Goal: Task Accomplishment & Management: Complete application form

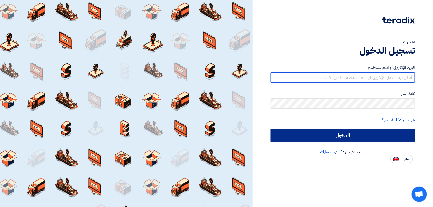
type input "Omar.hiekal@protec-eg.com"
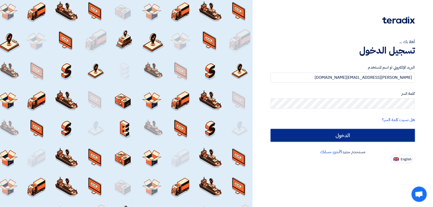
click at [336, 134] on input "الدخول" at bounding box center [343, 135] width 144 height 13
type input "Sign in"
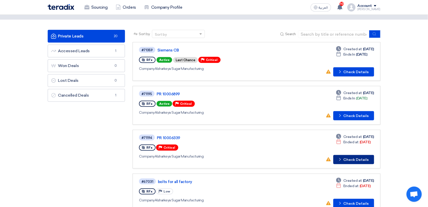
scroll to position [32, 0]
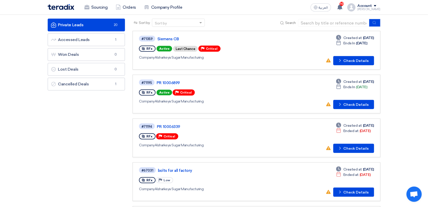
click at [254, 134] on div "RFx Priority Critical" at bounding box center [212, 137] width 147 height 8
click at [364, 146] on button "Check details Check Details" at bounding box center [354, 148] width 41 height 9
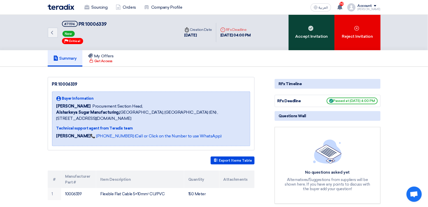
click at [306, 42] on div "Accept Invitation" at bounding box center [312, 32] width 46 height 35
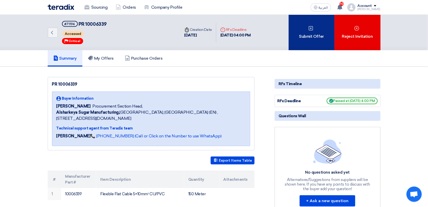
click at [299, 40] on div "Submit Offer" at bounding box center [312, 32] width 46 height 35
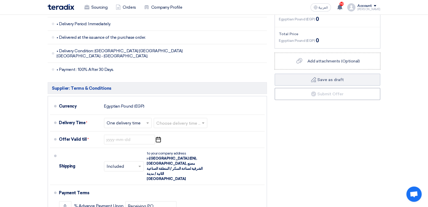
scroll to position [128, 0]
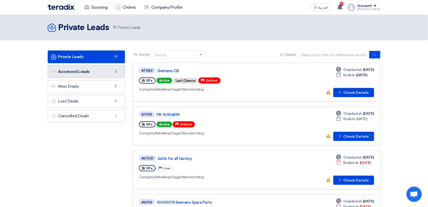
click at [78, 74] on link "Accessed Leads Accessed Leads 2" at bounding box center [87, 71] width 78 height 13
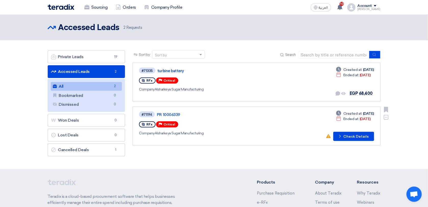
click at [183, 124] on div "RFx Priority Critical" at bounding box center [212, 125] width 147 height 8
click at [341, 136] on use at bounding box center [341, 136] width 2 height 3
click at [248, 77] on div "RFx Priority Critical" at bounding box center [212, 81] width 147 height 8
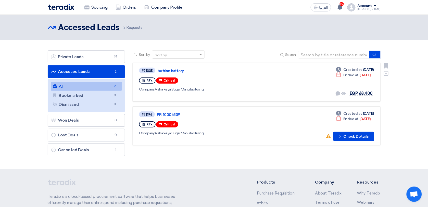
click at [304, 82] on div "#71335 turbine battery RFx Priority Critical Company Alsharkeya Sugar Manufactu…" at bounding box center [256, 82] width 235 height 30
click at [181, 69] on link "turbine battery" at bounding box center [222, 71] width 128 height 5
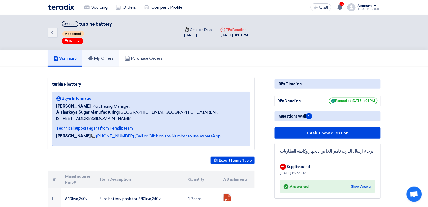
click at [109, 59] on h5 "My Offers" at bounding box center [101, 58] width 26 height 5
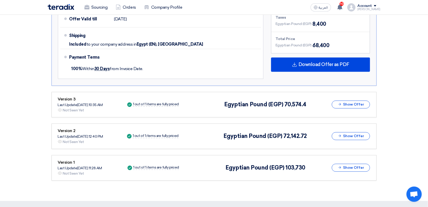
scroll to position [160, 0]
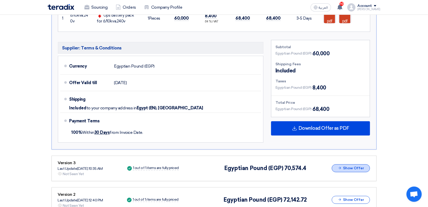
click at [360, 171] on button "Show Offer" at bounding box center [351, 169] width 38 height 8
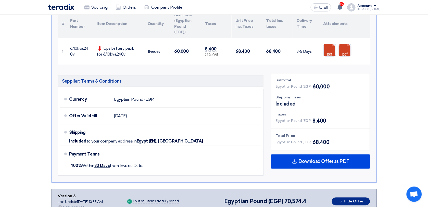
scroll to position [32, 0]
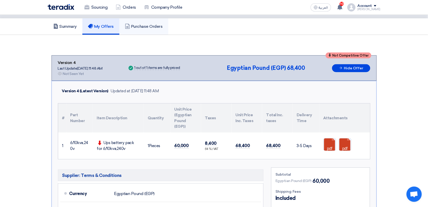
click at [144, 29] on link "Purchase Orders" at bounding box center [144, 26] width 49 height 16
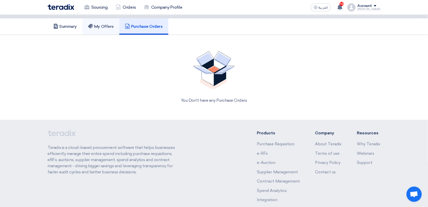
click at [116, 23] on link "My Offers" at bounding box center [100, 26] width 37 height 16
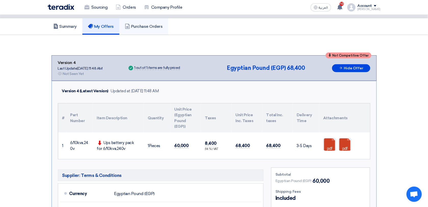
click at [142, 24] on h5 "Purchase Orders" at bounding box center [144, 26] width 38 height 5
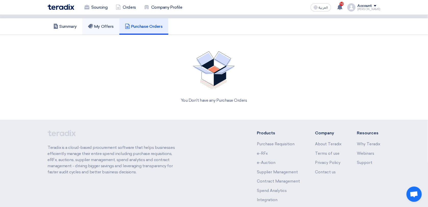
click at [111, 31] on link "My Offers" at bounding box center [100, 26] width 37 height 16
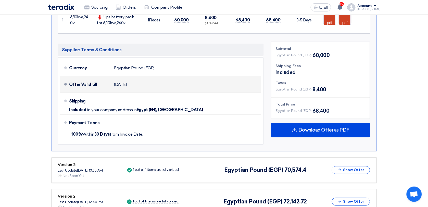
scroll to position [128, 0]
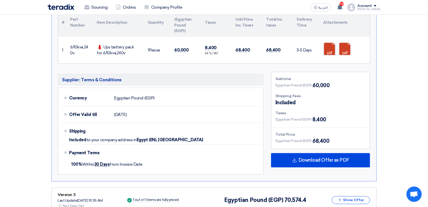
click at [72, 80] on h5 "Supplier: Terms & Conditions" at bounding box center [161, 80] width 206 height 12
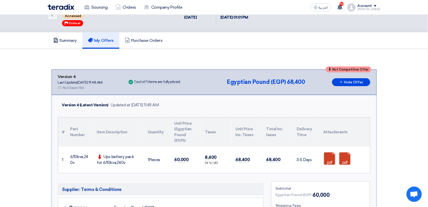
scroll to position [32, 0]
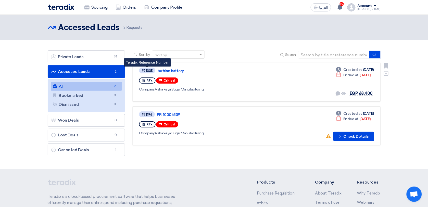
click at [150, 71] on div "#71335" at bounding box center [147, 70] width 11 height 3
drag, startPoint x: 150, startPoint y: 71, endPoint x: 204, endPoint y: 77, distance: 54.2
click at [204, 77] on div "RFx Priority Critical" at bounding box center [212, 81] width 147 height 8
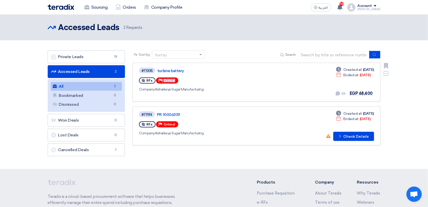
click at [204, 77] on div "RFx Priority Critical" at bounding box center [212, 81] width 147 height 8
drag, startPoint x: 204, startPoint y: 77, endPoint x: 225, endPoint y: 84, distance: 22.9
click at [225, 84] on div "#71335 turbine battery RFx Priority Critical Company Alsharkeya Sugar Manufactu…" at bounding box center [212, 82] width 147 height 30
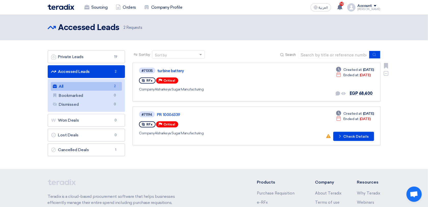
click at [214, 84] on div "#71335 turbine battery RFx Priority Critical Company Alsharkeya Sugar Manufactu…" at bounding box center [212, 82] width 147 height 30
drag, startPoint x: 214, startPoint y: 84, endPoint x: 211, endPoint y: 75, distance: 10.1
click at [206, 79] on div "RFx Priority Critical" at bounding box center [212, 81] width 147 height 8
click at [218, 74] on div "#71335 turbine battery RFx Priority Critical Company Alsharkeya Sugar Manufactu…" at bounding box center [212, 82] width 147 height 30
click at [175, 70] on link "turbine battery" at bounding box center [222, 71] width 128 height 5
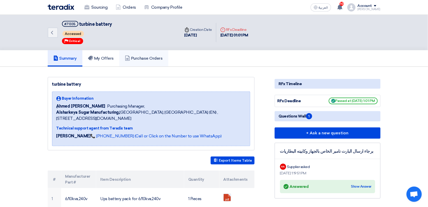
click at [140, 59] on h5 "Purchase Orders" at bounding box center [144, 58] width 38 height 5
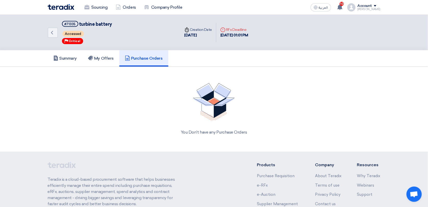
click at [94, 49] on div "Back #71335 turbine battery Accessed Priority Critical" at bounding box center [114, 32] width 133 height 35
click at [97, 61] on link "My Offers" at bounding box center [100, 58] width 37 height 16
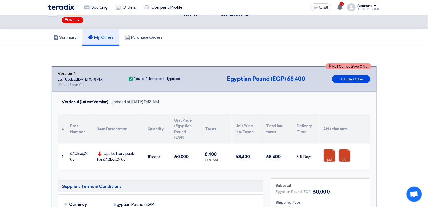
scroll to position [32, 0]
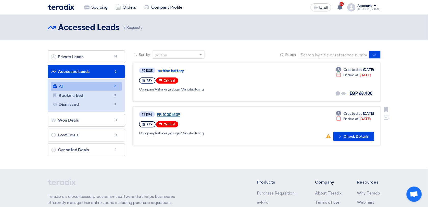
click at [171, 114] on link "PR 10006339" at bounding box center [221, 115] width 128 height 5
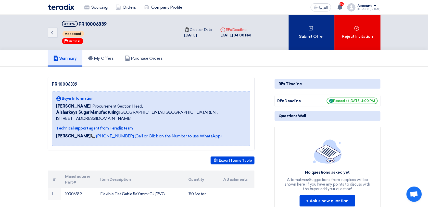
click at [323, 32] on div "Submit Offer" at bounding box center [312, 32] width 46 height 35
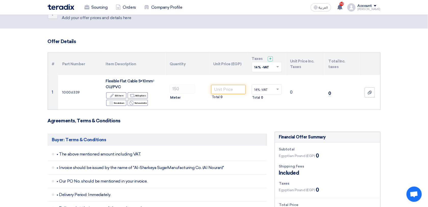
scroll to position [32, 0]
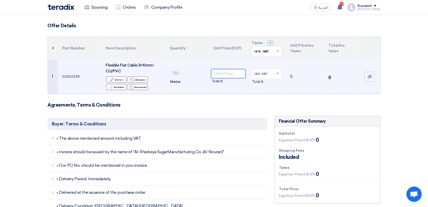
paste input "73536.75"
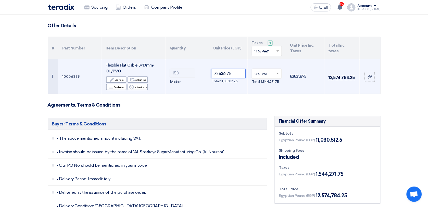
drag, startPoint x: 234, startPoint y: 74, endPoint x: 205, endPoint y: 79, distance: 29.4
click at [205, 79] on tr "1 10006339 Flexible Flat Cable 5×10mm² CU/PVC Edit Edit item Alternative Add op…" at bounding box center [214, 76] width 333 height 34
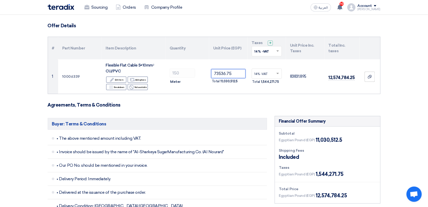
type input "73536.75"
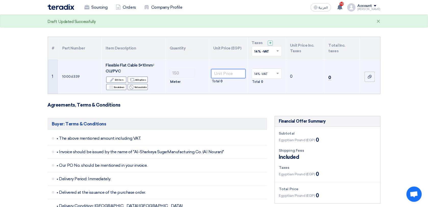
paste input "490.25"
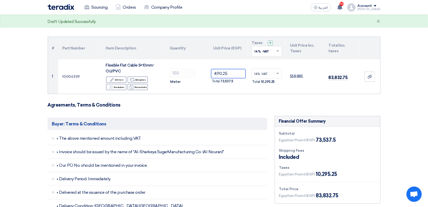
type input "490.25"
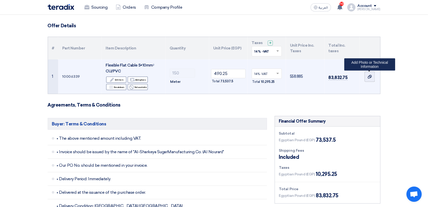
click at [372, 79] on icon at bounding box center [370, 77] width 4 height 4
click at [0, 0] on input "file" at bounding box center [0, 0] width 0 height 0
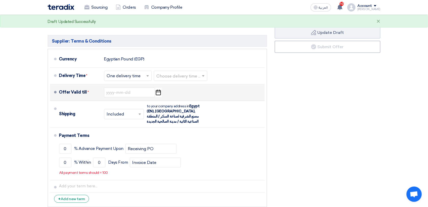
scroll to position [223, 0]
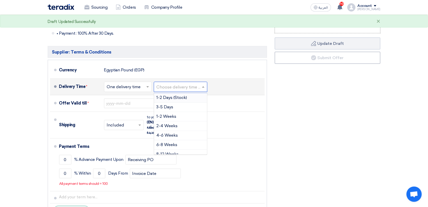
click at [184, 85] on input "text" at bounding box center [181, 87] width 49 height 7
click at [183, 122] on div "2-4 Weeks" at bounding box center [180, 126] width 53 height 9
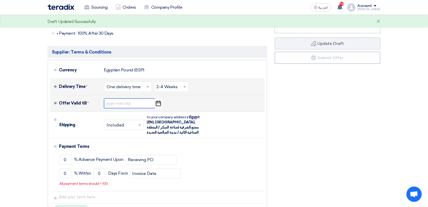
click at [117, 101] on input at bounding box center [129, 104] width 51 height 10
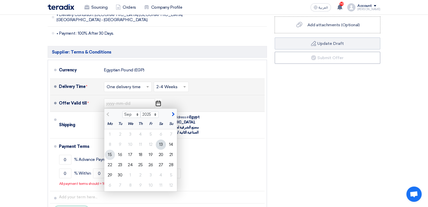
click at [110, 152] on div "15" at bounding box center [110, 155] width 10 height 10
type input "[DATE]"
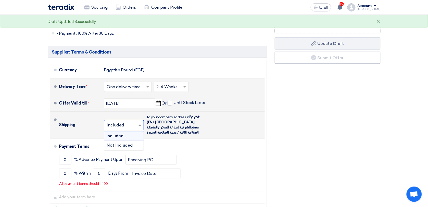
click at [133, 122] on input "text" at bounding box center [124, 125] width 35 height 7
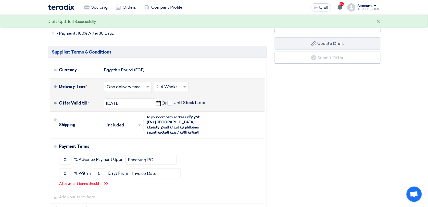
click at [40, 123] on section "Offer Details # Part Number Item Description Quantity Unit Price (EGP) Taxes + …" at bounding box center [214, 29] width 428 height 416
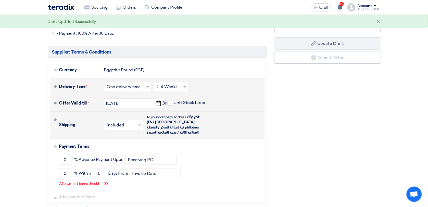
scroll to position [255, 0]
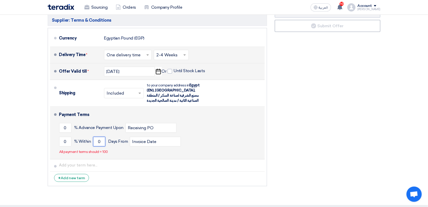
drag, startPoint x: 102, startPoint y: 137, endPoint x: 90, endPoint y: 138, distance: 12.6
click at [90, 138] on div "0 % [DATE] From Invoice Date" at bounding box center [161, 142] width 204 height 14
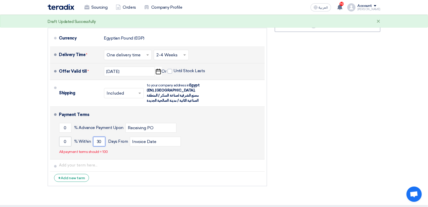
type input "30"
click at [68, 139] on input "0" at bounding box center [65, 142] width 12 height 10
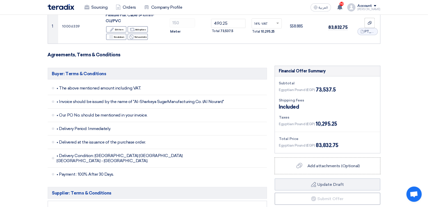
scroll to position [0, 0]
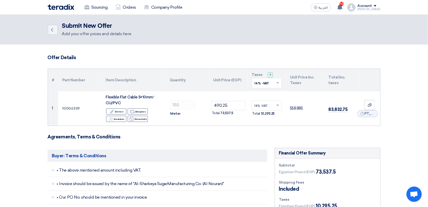
click at [77, 26] on h2 "Submit New Offer" at bounding box center [96, 25] width 69 height 7
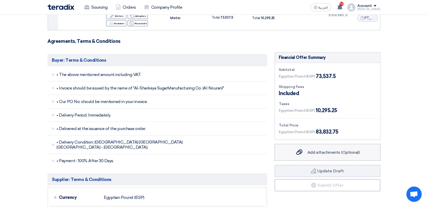
scroll to position [128, 0]
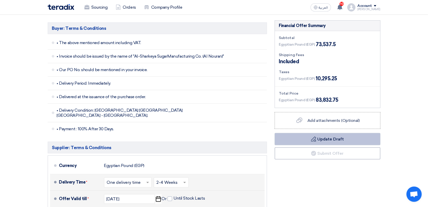
click at [333, 142] on button "Draft Update Draft" at bounding box center [328, 139] width 106 height 12
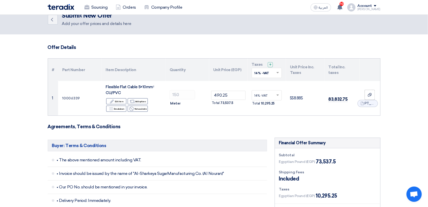
scroll to position [0, 0]
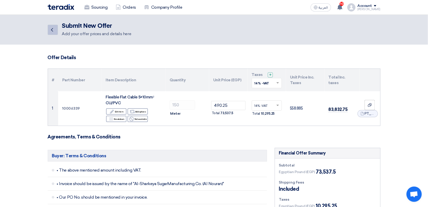
click at [53, 30] on icon "Back" at bounding box center [52, 30] width 6 height 6
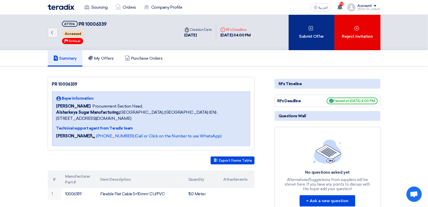
click at [317, 44] on div "Submit Offer" at bounding box center [312, 32] width 46 height 35
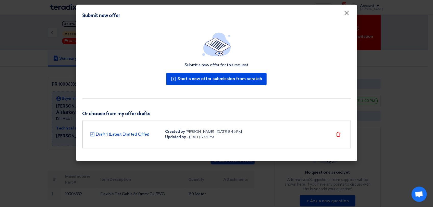
click at [343, 16] on button "×" at bounding box center [346, 13] width 13 height 10
